Goal: Information Seeking & Learning: Check status

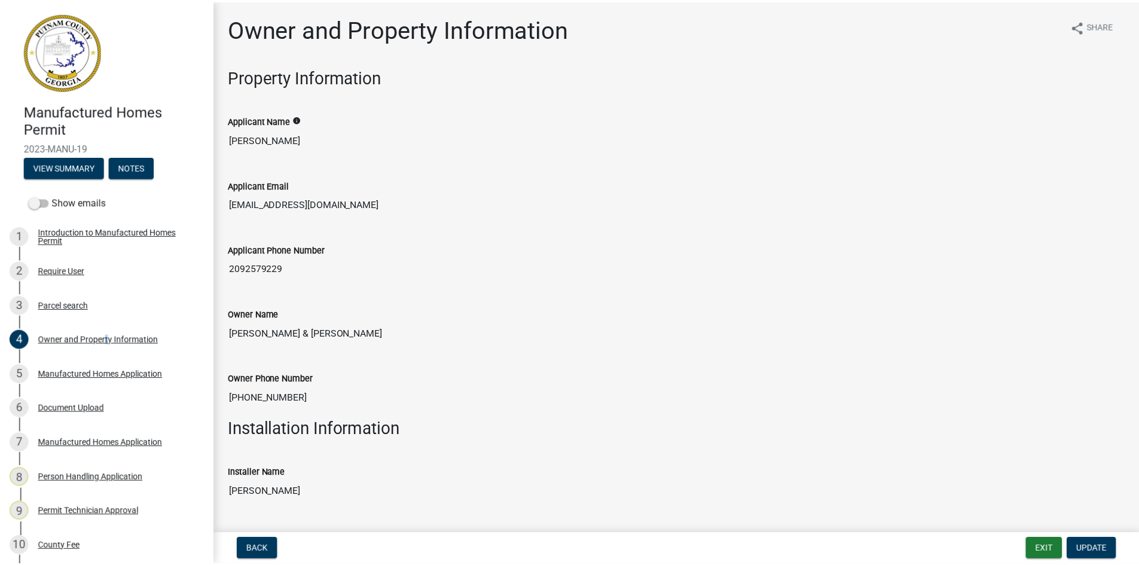
scroll to position [1004, 0]
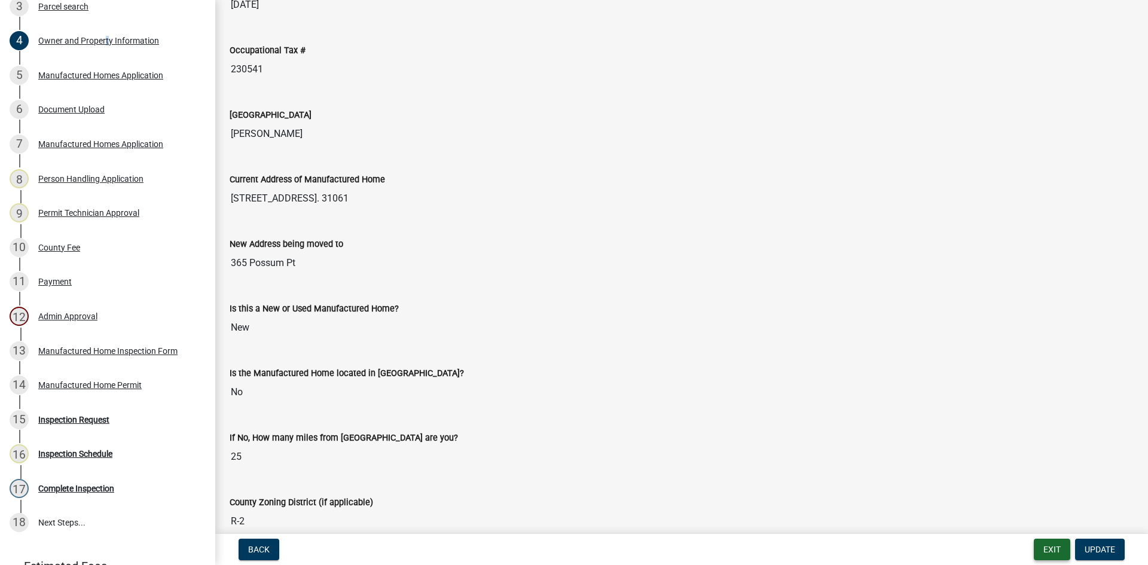
click at [1059, 546] on button "Exit" at bounding box center [1052, 550] width 36 height 22
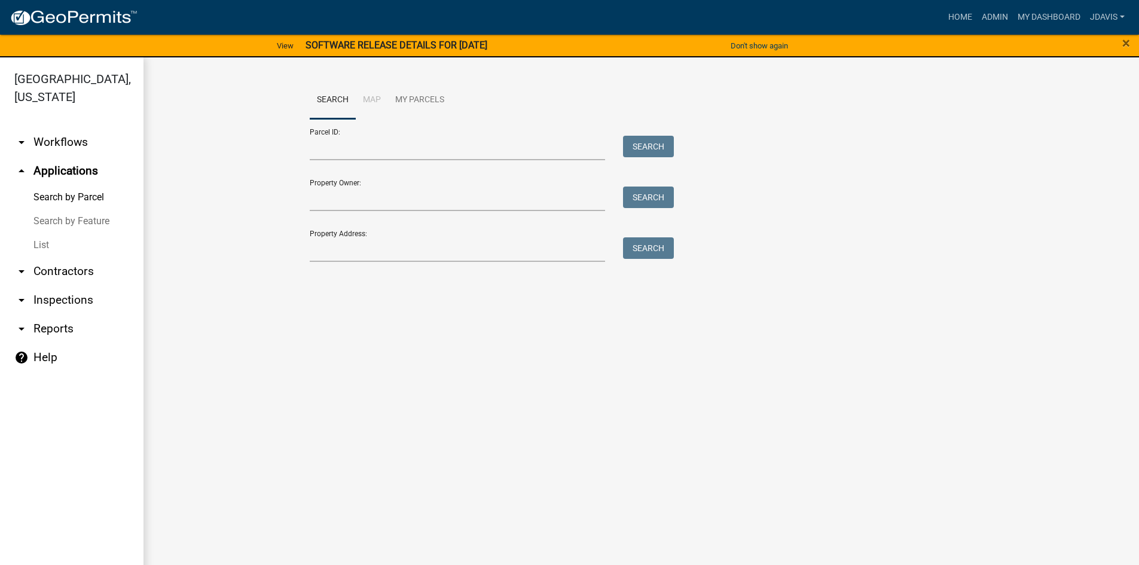
click at [48, 244] on link "List" at bounding box center [71, 245] width 143 height 24
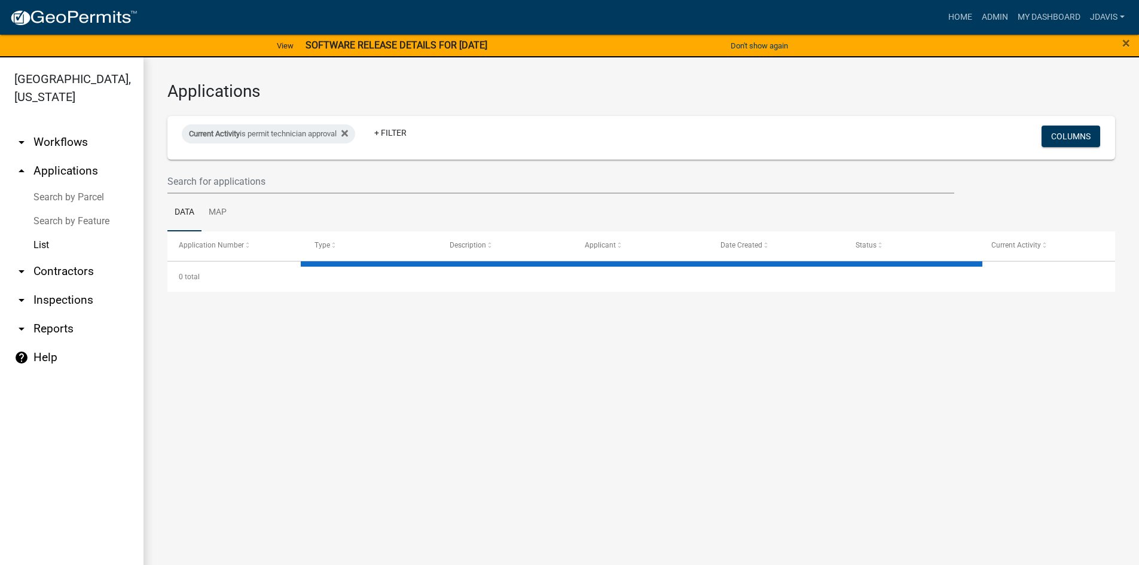
select select "2: 50"
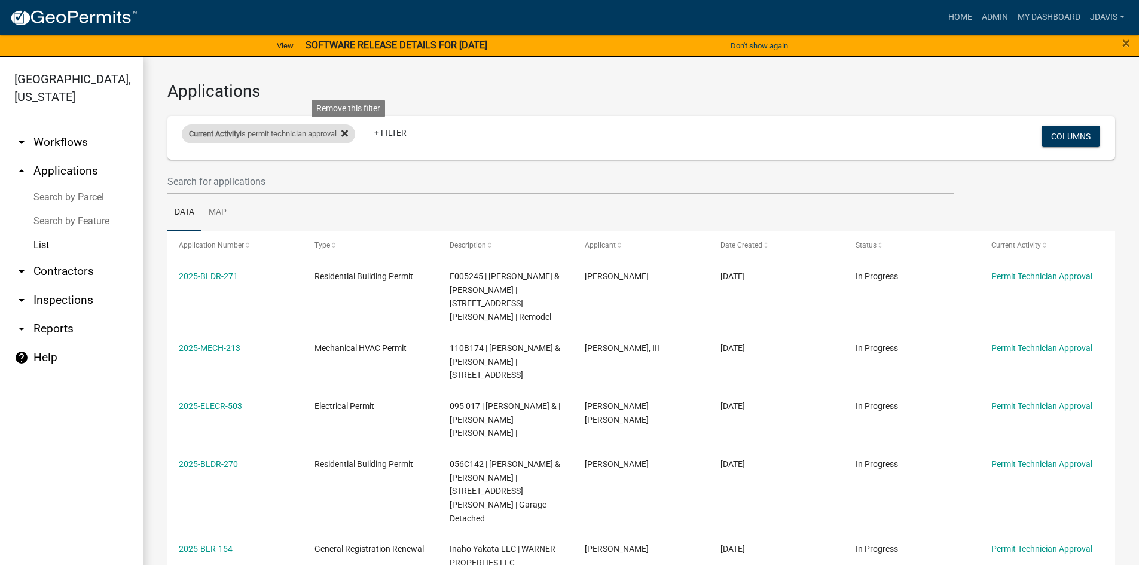
click at [348, 132] on icon at bounding box center [344, 133] width 7 height 7
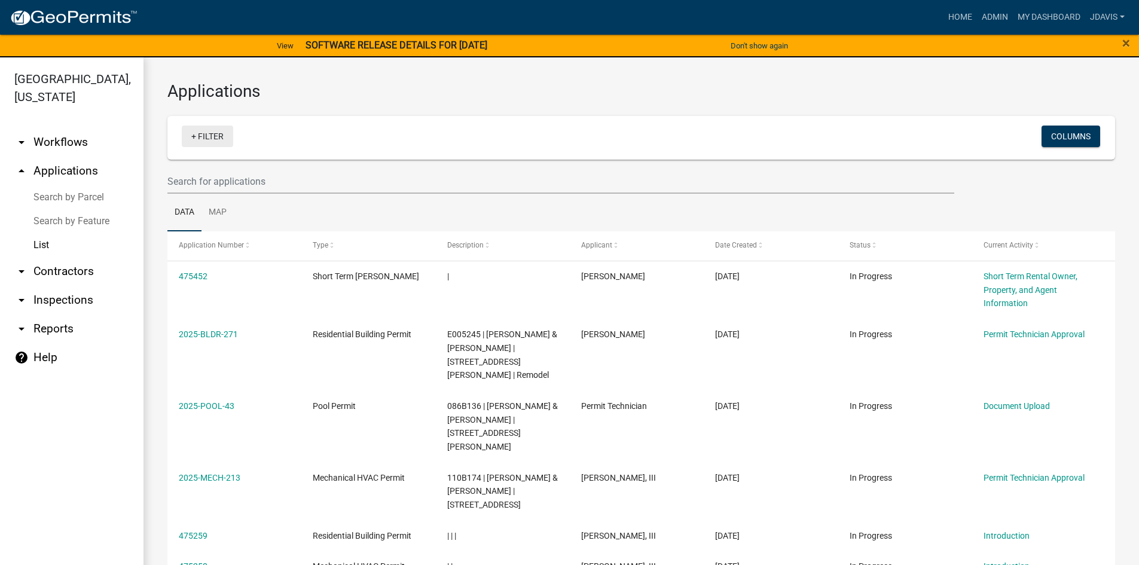
click at [191, 137] on link "+ Filter" at bounding box center [207, 137] width 51 height 22
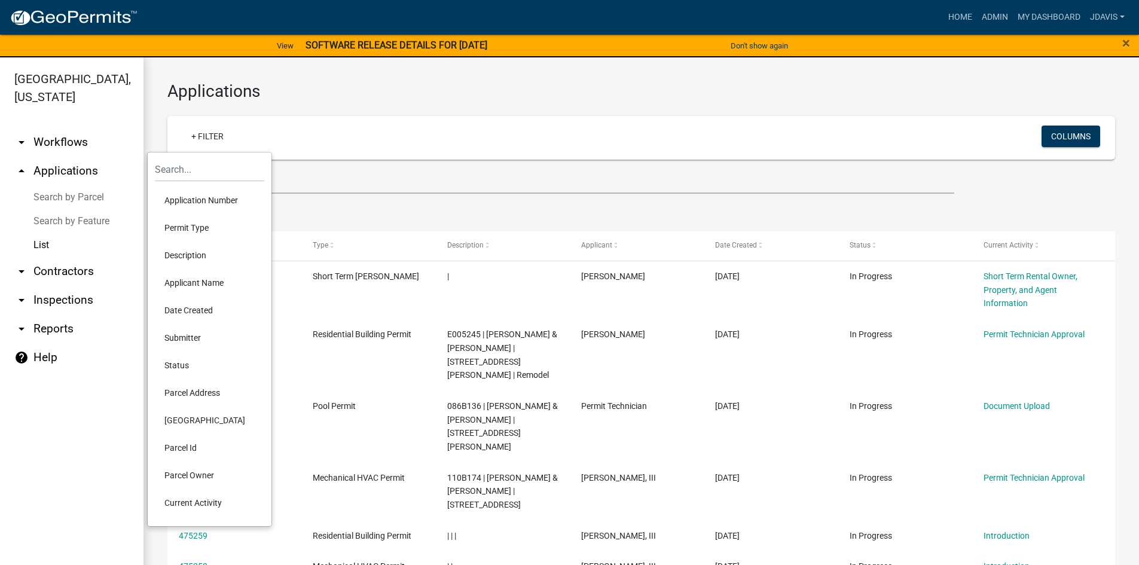
click at [210, 499] on li "Current Activity" at bounding box center [209, 502] width 109 height 27
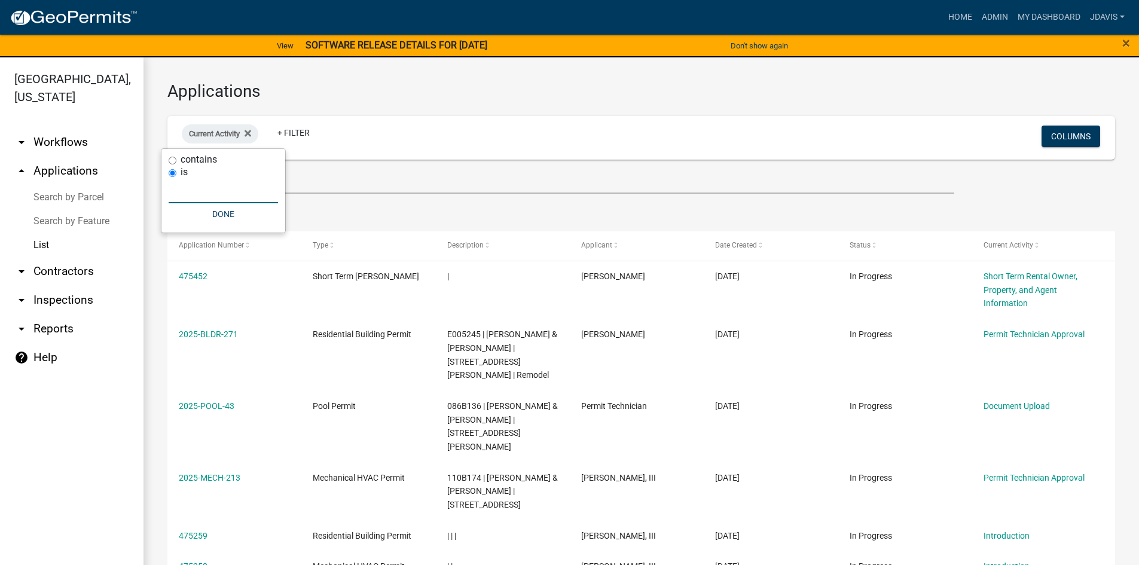
click at [186, 197] on input "text" at bounding box center [223, 191] width 109 height 25
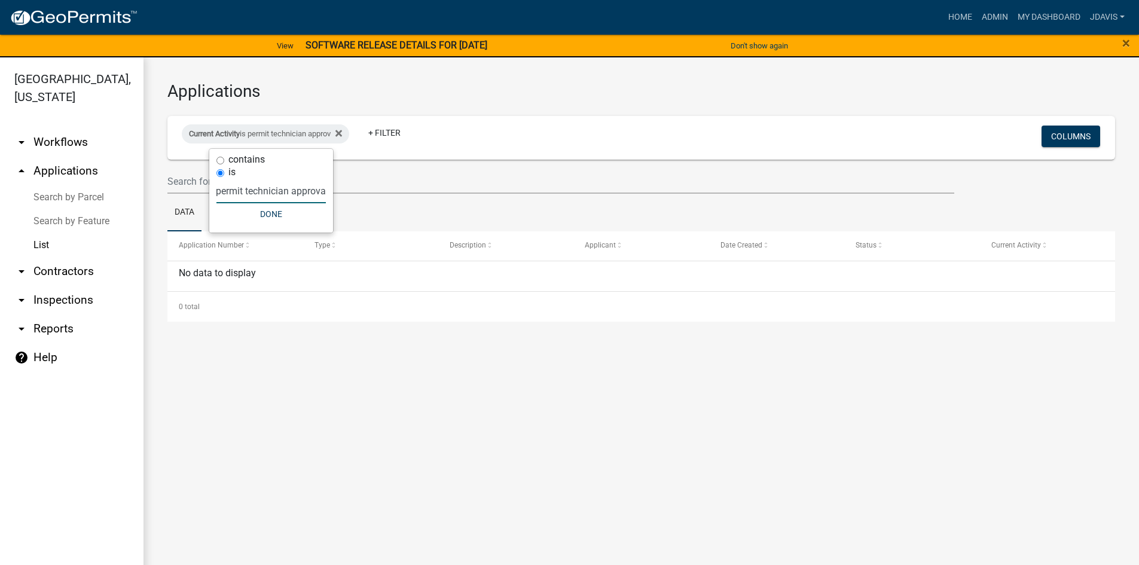
type input "permit technician approval"
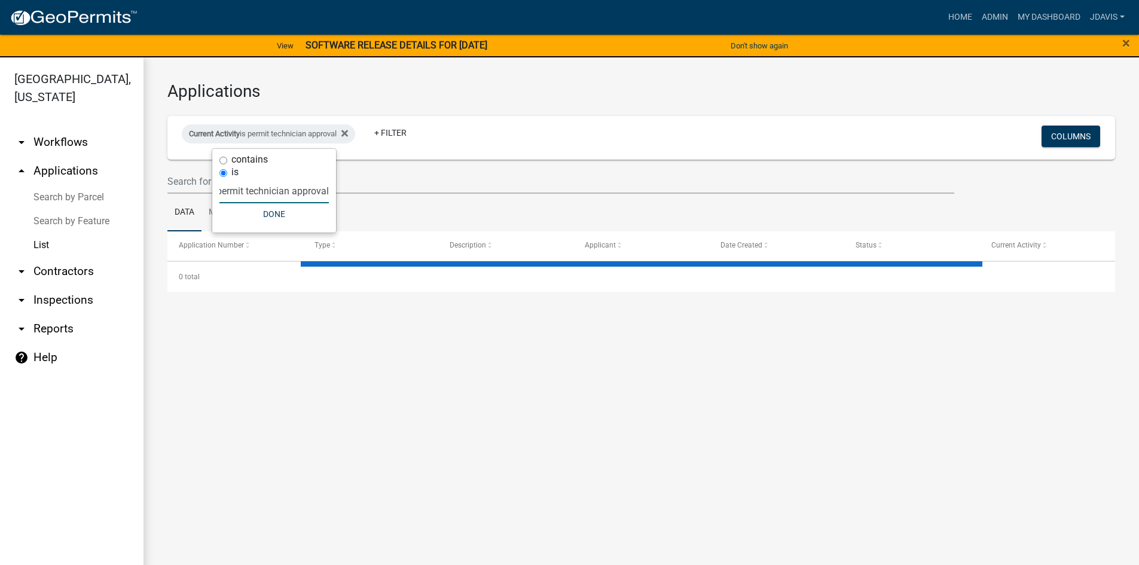
select select "2: 50"
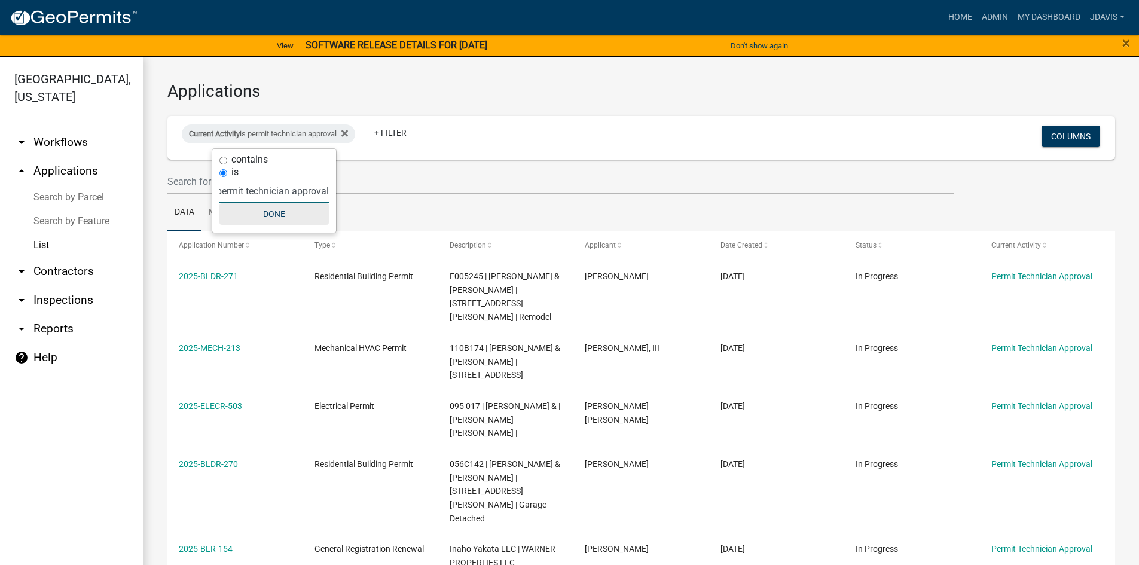
type input "permit technician approval"
click at [292, 217] on button "Done" at bounding box center [273, 214] width 109 height 22
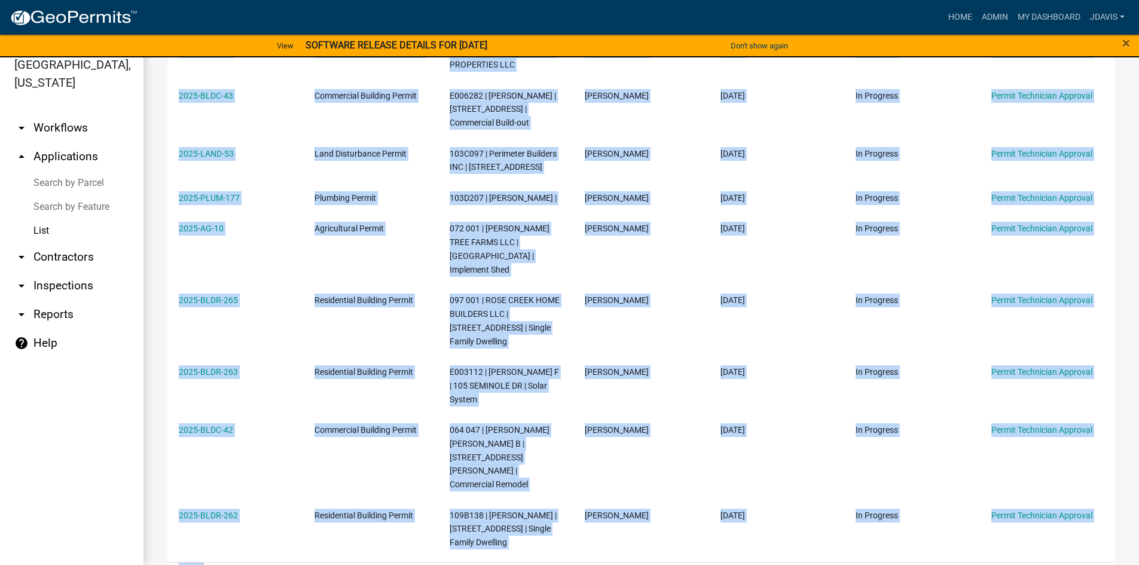
scroll to position [505, 0]
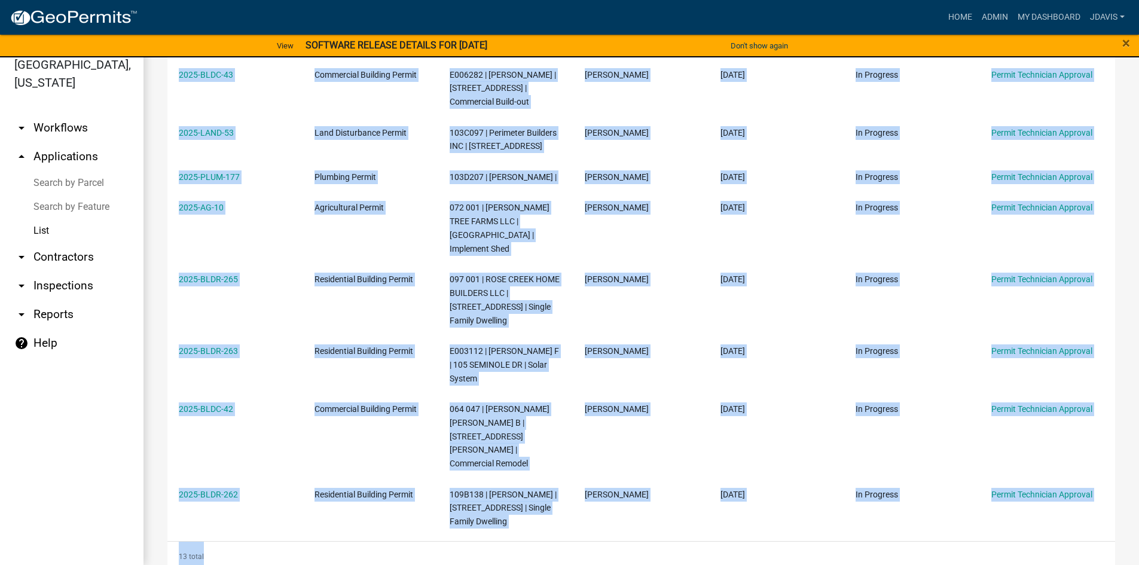
drag, startPoint x: 173, startPoint y: 250, endPoint x: 995, endPoint y: 477, distance: 852.0
click at [995, 477] on div "Application Number Type Description Applicant Date Created Status Current Activ…" at bounding box center [640, 142] width 947 height 860
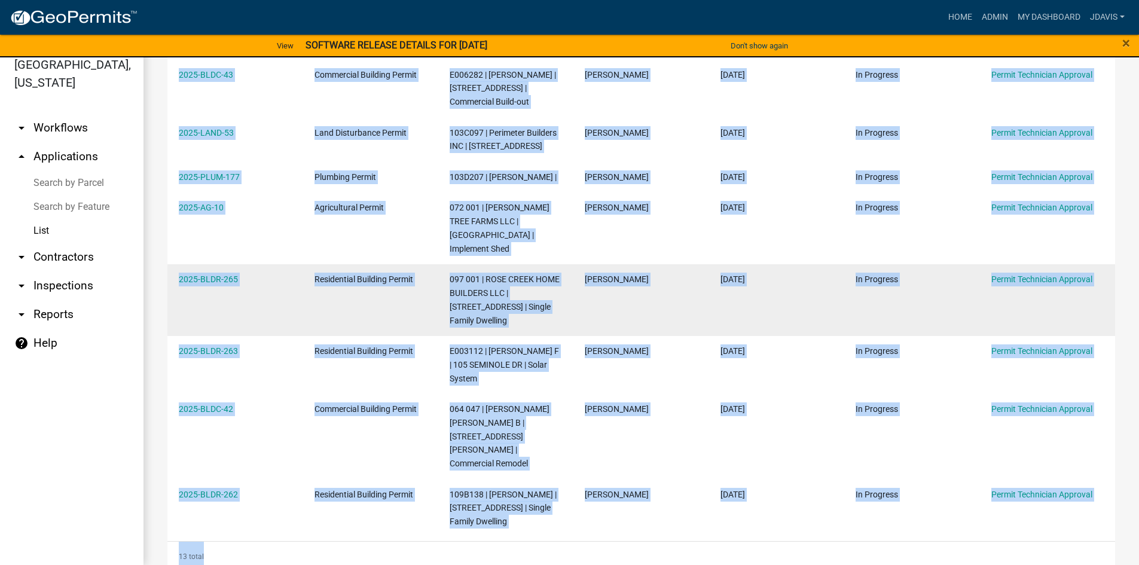
copy div "2025-BLDR-271 Residential Building Permit E005245 | [PERSON_NAME] & [PERSON_NAM…"
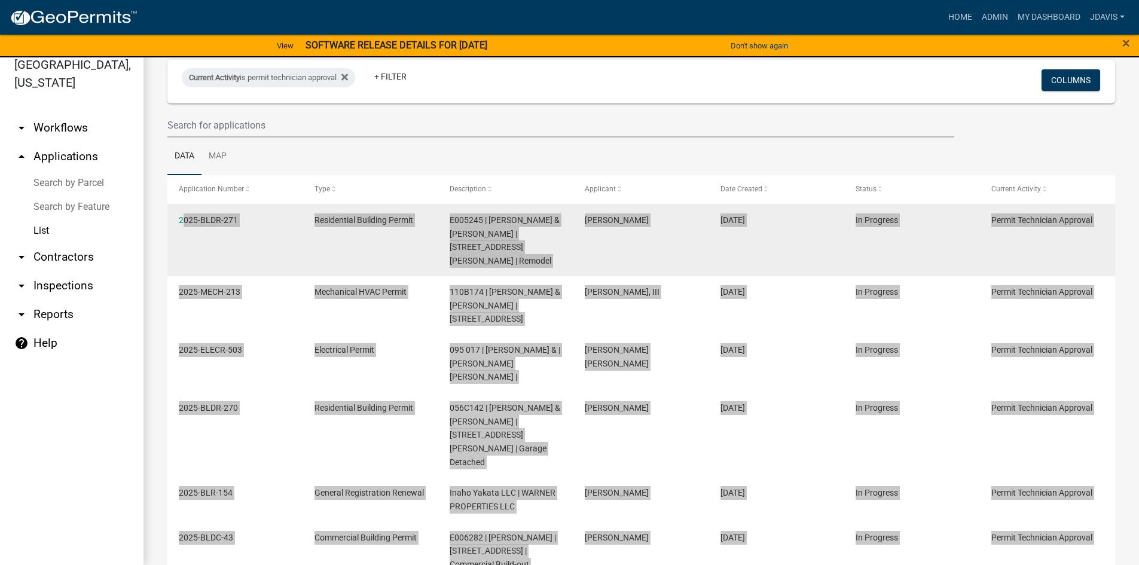
scroll to position [0, 0]
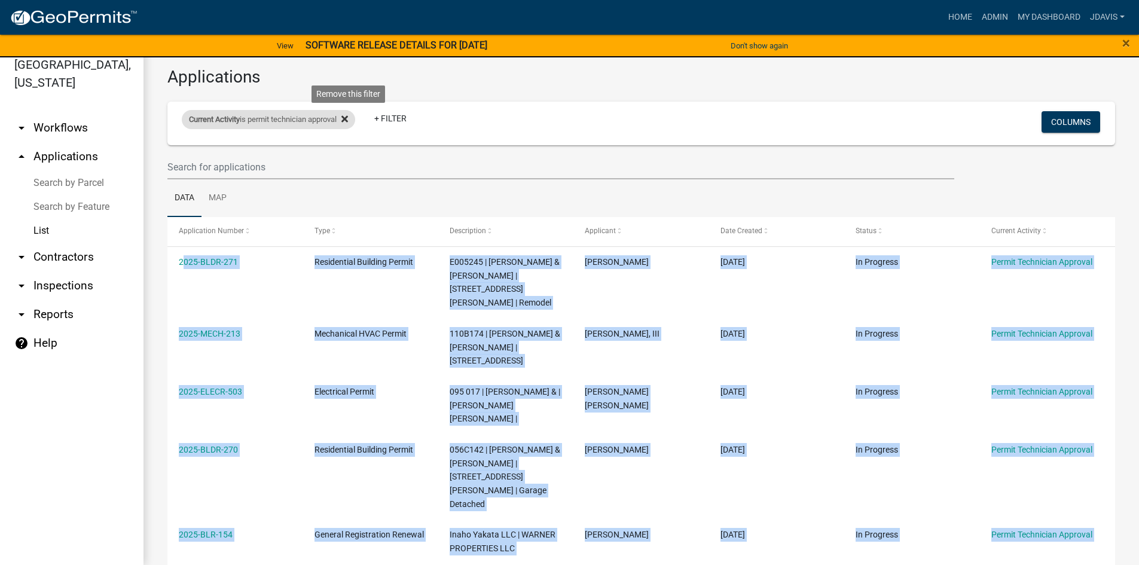
click at [348, 118] on icon at bounding box center [344, 119] width 7 height 7
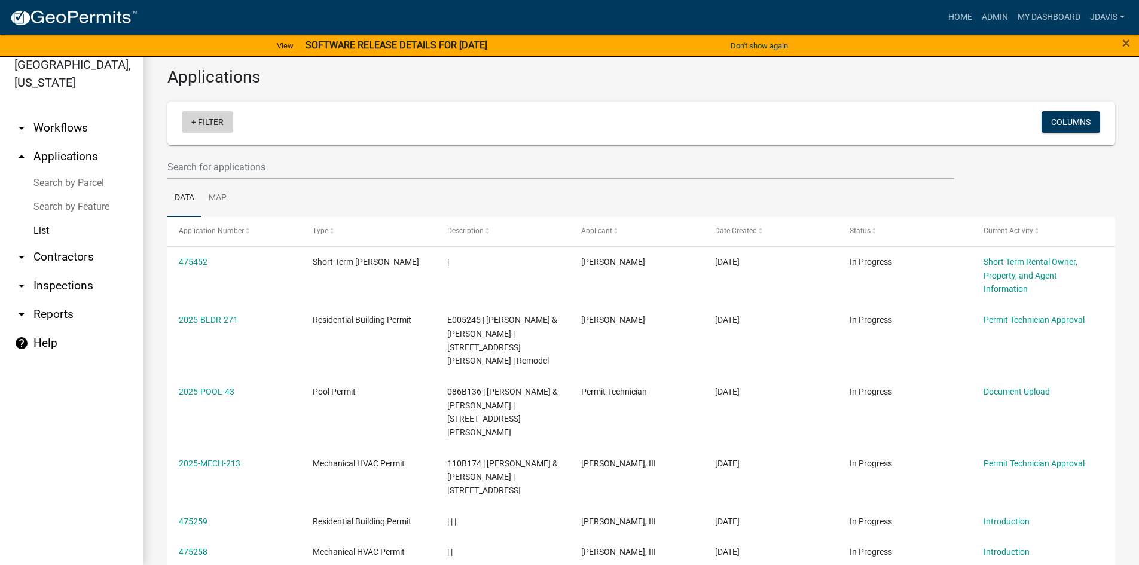
click at [194, 123] on link "+ Filter" at bounding box center [207, 122] width 51 height 22
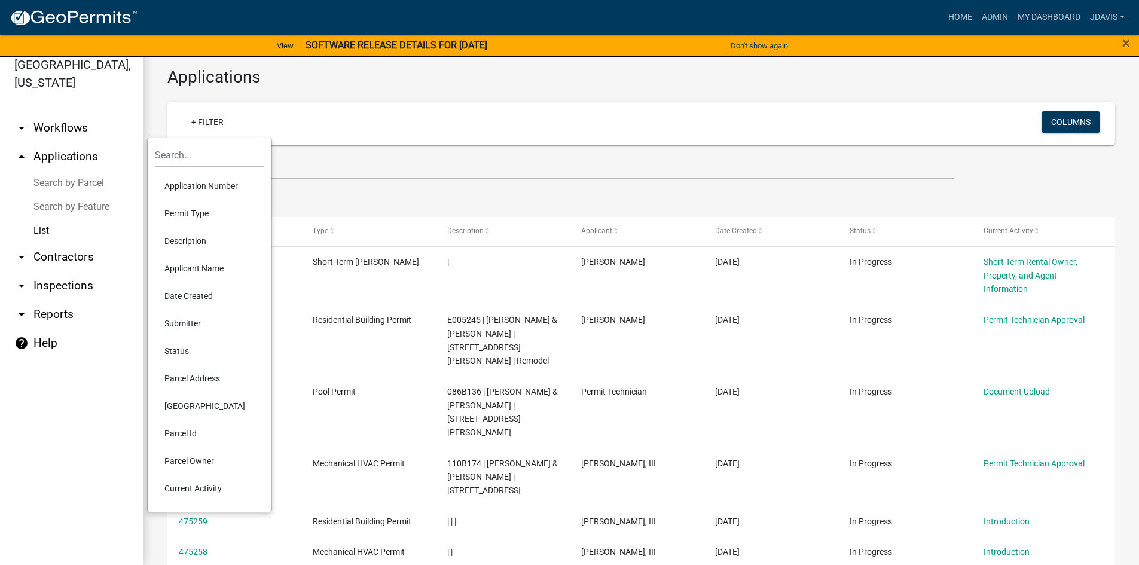
click at [216, 491] on li "Current Activity" at bounding box center [209, 488] width 109 height 27
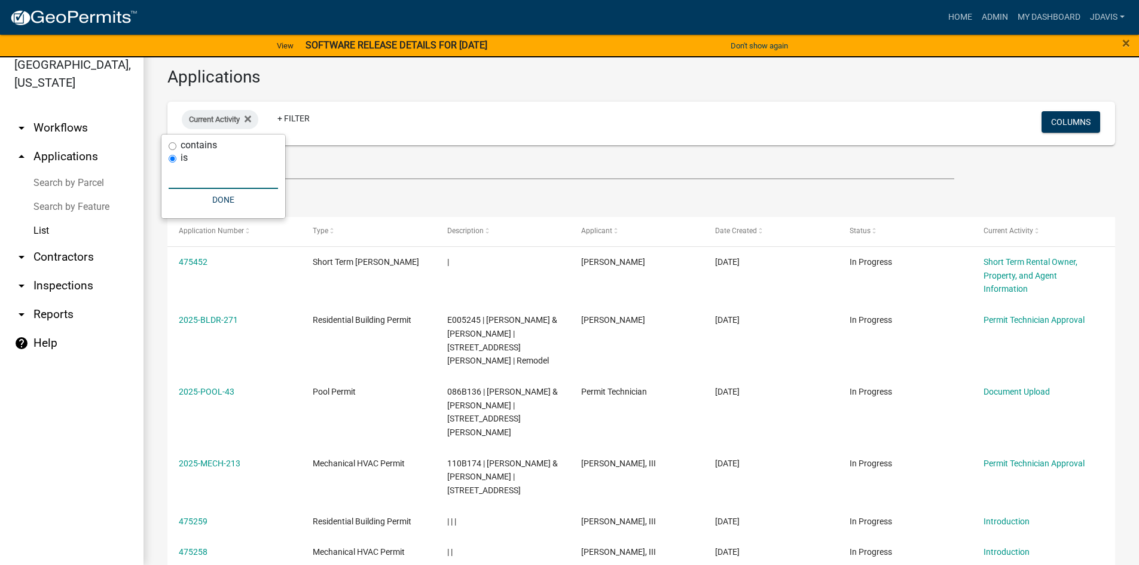
click at [216, 181] on input "text" at bounding box center [223, 176] width 109 height 25
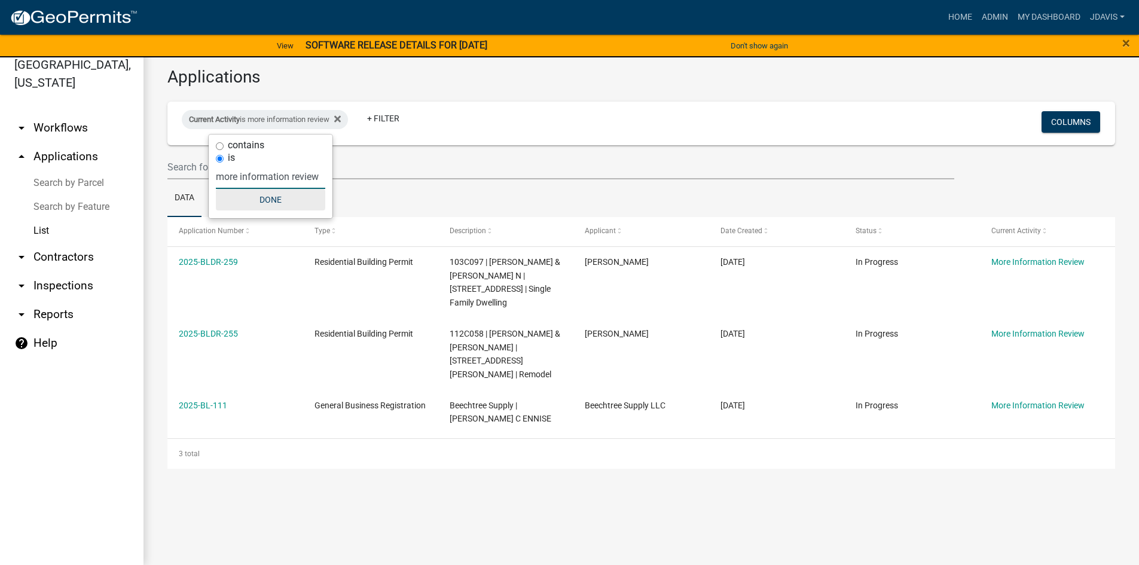
type input "more information review"
click at [268, 205] on button "Done" at bounding box center [270, 200] width 109 height 22
drag, startPoint x: 175, startPoint y: 263, endPoint x: 1062, endPoint y: 441, distance: 904.1
click at [1062, 441] on div "Application Number Type Description Applicant Date Created Status Current Activ…" at bounding box center [640, 343] width 947 height 252
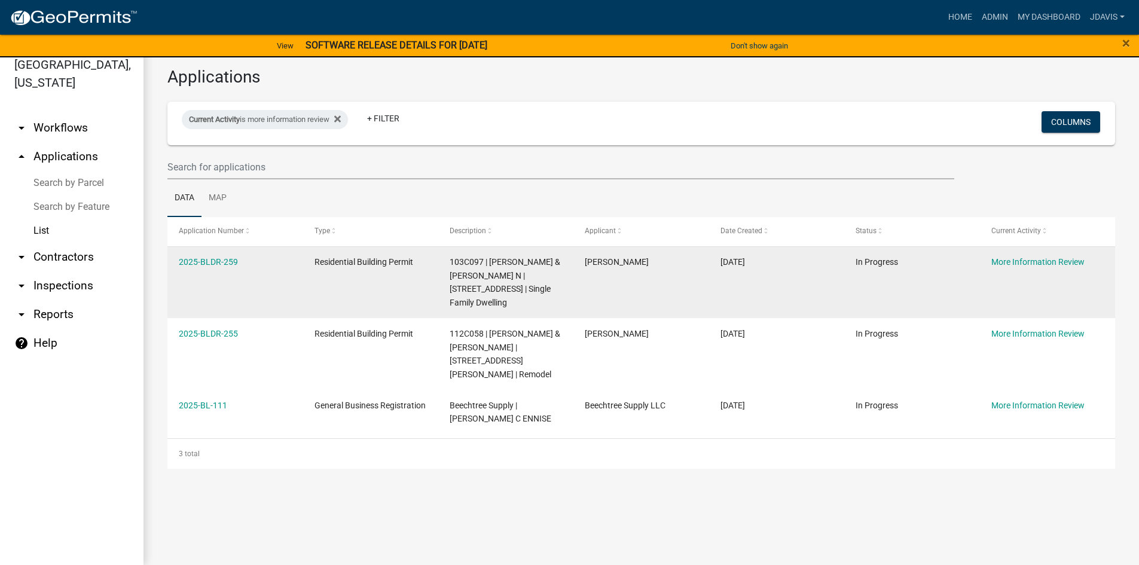
copy div "2025-BLDR-259 Residential Building Permit 103C097 | [PERSON_NAME] & [PERSON_NAM…"
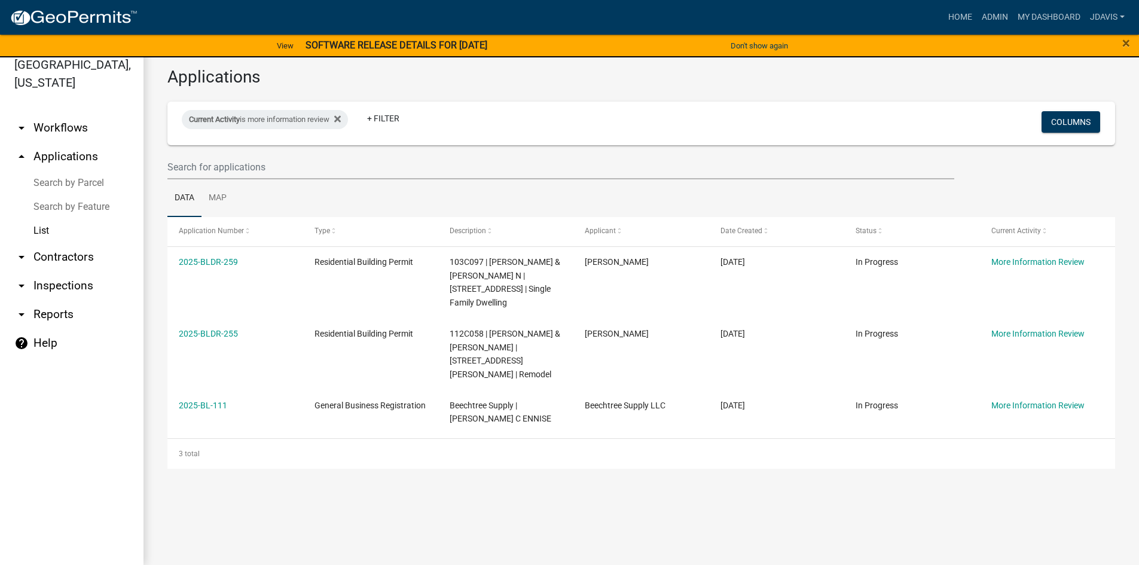
drag, startPoint x: 386, startPoint y: 470, endPoint x: 360, endPoint y: 452, distance: 31.3
click at [386, 470] on main "Applications Current Activity is more information review + Filter Columns Data …" at bounding box center [640, 304] width 995 height 522
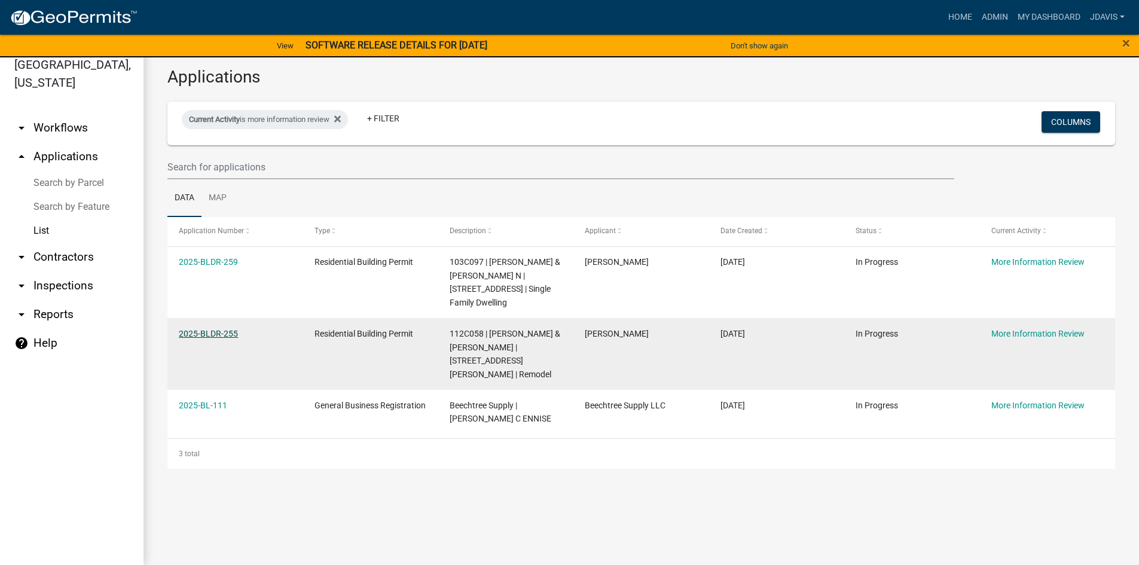
click at [230, 329] on link "2025-BLDR-255" at bounding box center [208, 334] width 59 height 10
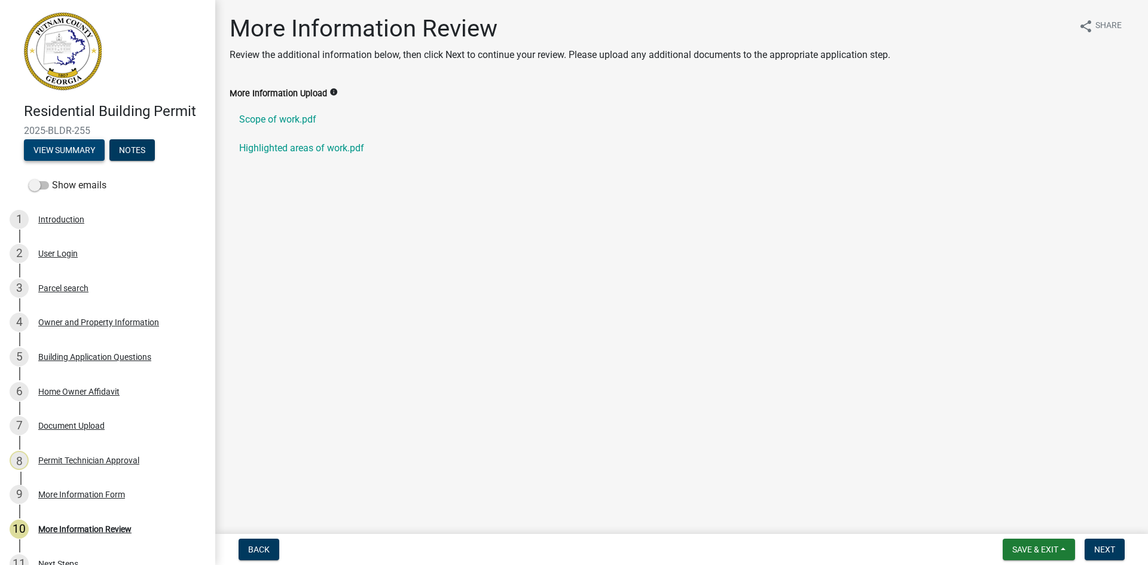
click at [92, 154] on button "View Summary" at bounding box center [64, 150] width 81 height 22
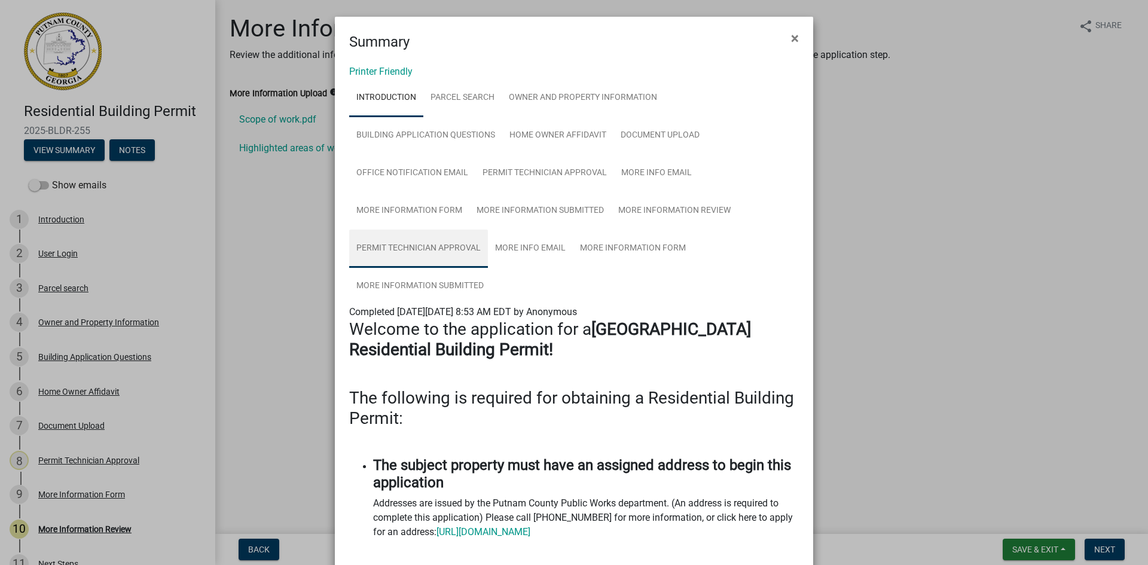
click at [466, 244] on link "Permit Technician Approval" at bounding box center [418, 249] width 139 height 38
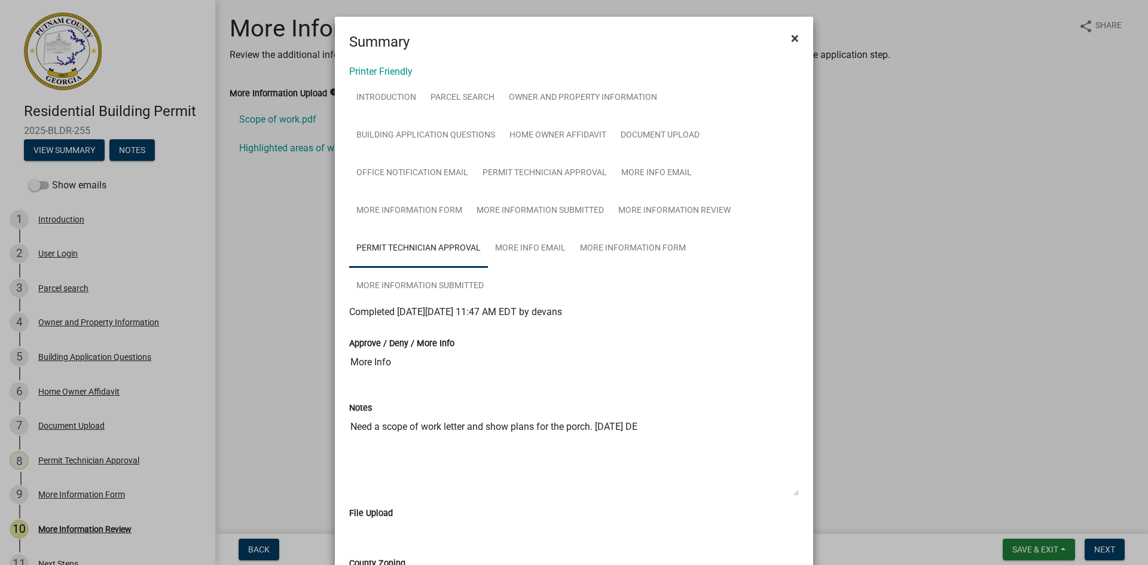
click at [795, 42] on button "×" at bounding box center [794, 38] width 27 height 33
